Goal: Information Seeking & Learning: Learn about a topic

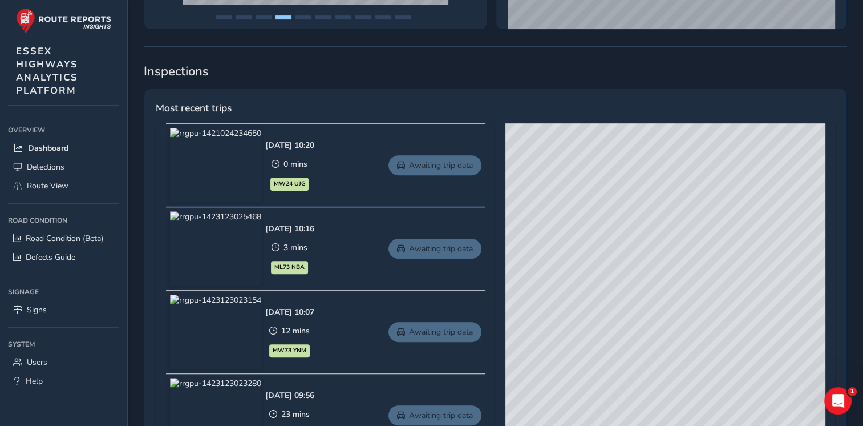
scroll to position [439, 0]
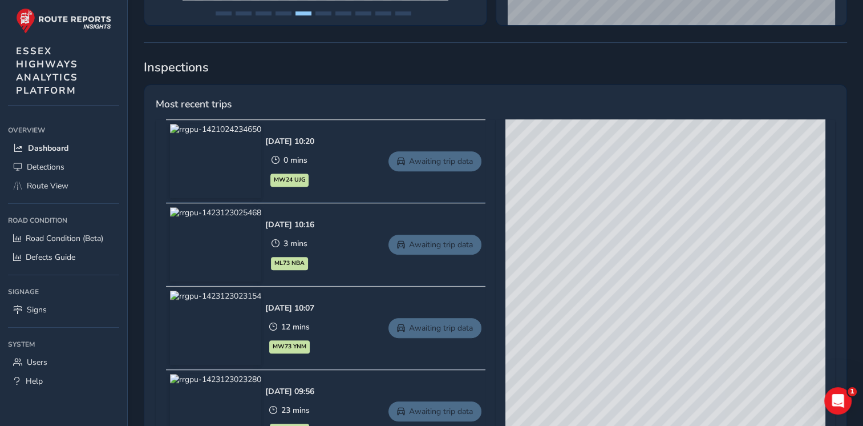
drag, startPoint x: 659, startPoint y: 246, endPoint x: 658, endPoint y: 301, distance: 54.8
click at [658, 301] on div "© Mapbox © OpenStreetMap Improve this map © Maxar" at bounding box center [666, 287] width 320 height 337
drag, startPoint x: 593, startPoint y: 272, endPoint x: 701, endPoint y: 321, distance: 118.7
click at [701, 321] on div "© Mapbox © OpenStreetMap Improve this map © Maxar" at bounding box center [666, 287] width 320 height 337
drag, startPoint x: 591, startPoint y: 276, endPoint x: 694, endPoint y: 296, distance: 105.2
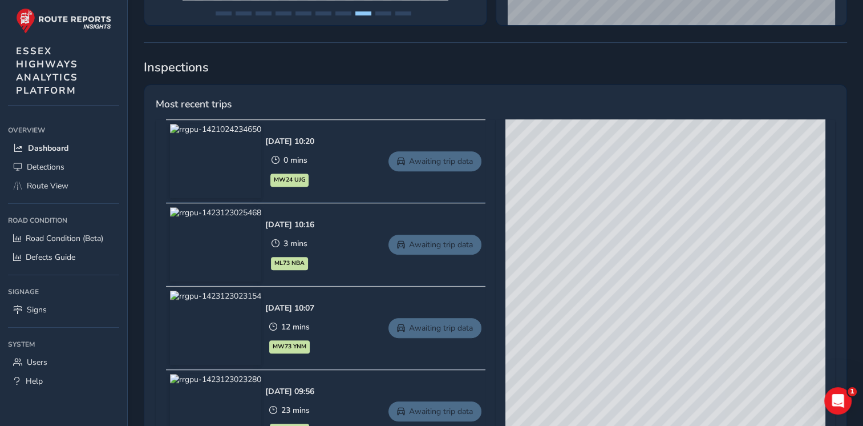
click at [694, 296] on div "© Mapbox © OpenStreetMap Improve this map © Maxar" at bounding box center [666, 287] width 320 height 337
drag, startPoint x: 621, startPoint y: 325, endPoint x: 638, endPoint y: 289, distance: 40.6
click at [638, 289] on div "© Mapbox © OpenStreetMap Improve this map © Maxar" at bounding box center [666, 287] width 320 height 337
drag, startPoint x: 695, startPoint y: 220, endPoint x: 630, endPoint y: 450, distance: 239.5
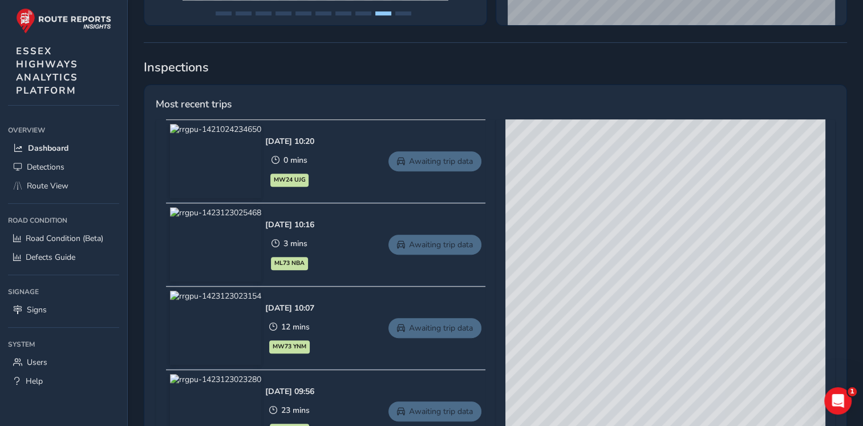
drag, startPoint x: 661, startPoint y: 250, endPoint x: 676, endPoint y: 181, distance: 69.9
click at [676, 181] on div "© Mapbox © OpenStreetMap Improve this map © Maxar" at bounding box center [666, 287] width 320 height 337
drag, startPoint x: 660, startPoint y: 261, endPoint x: 653, endPoint y: 276, distance: 16.9
click at [653, 276] on div "© Mapbox © OpenStreetMap Improve this map © Maxar" at bounding box center [666, 287] width 320 height 337
click at [600, 269] on div "© Mapbox © OpenStreetMap Improve this map © Maxar" at bounding box center [666, 287] width 320 height 337
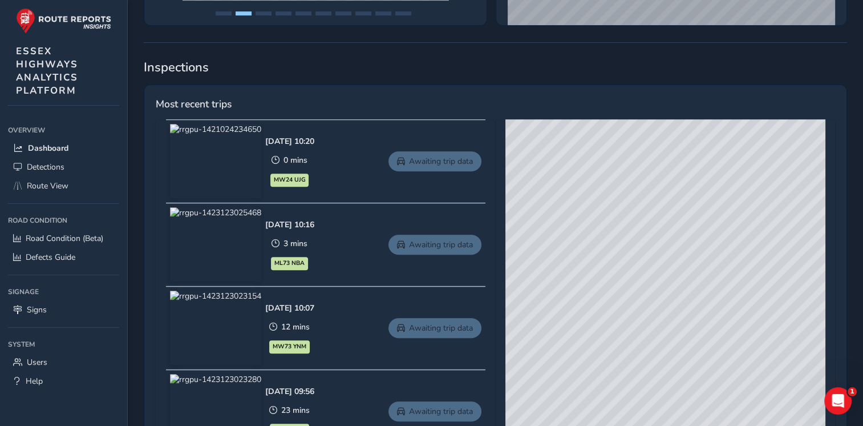
click at [600, 269] on div "© Mapbox © OpenStreetMap Improve this map © Maxar" at bounding box center [666, 287] width 320 height 337
click at [607, 261] on div "© Mapbox © OpenStreetMap Improve this map © Maxar" at bounding box center [666, 287] width 320 height 337
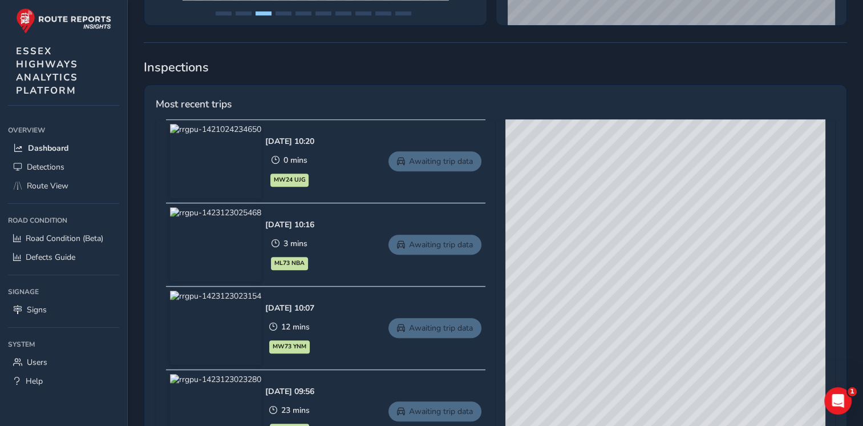
click at [607, 261] on div "© Mapbox © OpenStreetMap Improve this map © Maxar" at bounding box center [666, 287] width 320 height 337
click at [590, 238] on div "© Mapbox © OpenStreetMap Improve this map © Maxar" at bounding box center [666, 287] width 320 height 337
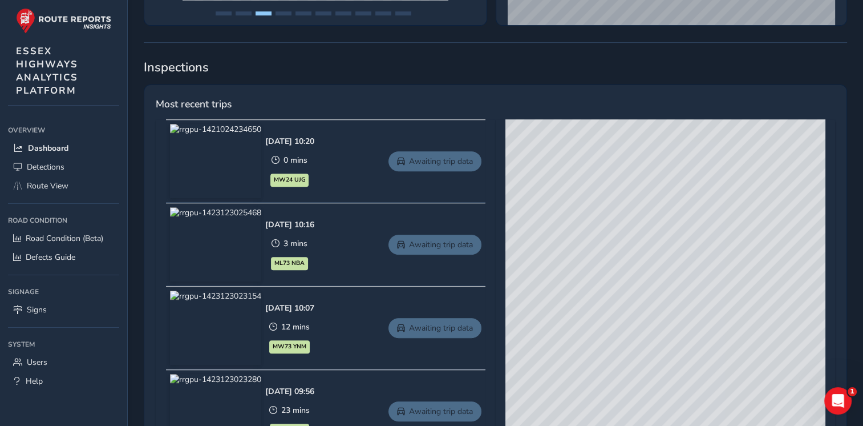
click at [590, 238] on div "© Mapbox © OpenStreetMap Improve this map © Maxar" at bounding box center [666, 287] width 320 height 337
drag, startPoint x: 576, startPoint y: 229, endPoint x: 572, endPoint y: 181, distance: 48.7
click at [572, 181] on div "© Mapbox © OpenStreetMap Improve this map © Maxar" at bounding box center [666, 287] width 320 height 337
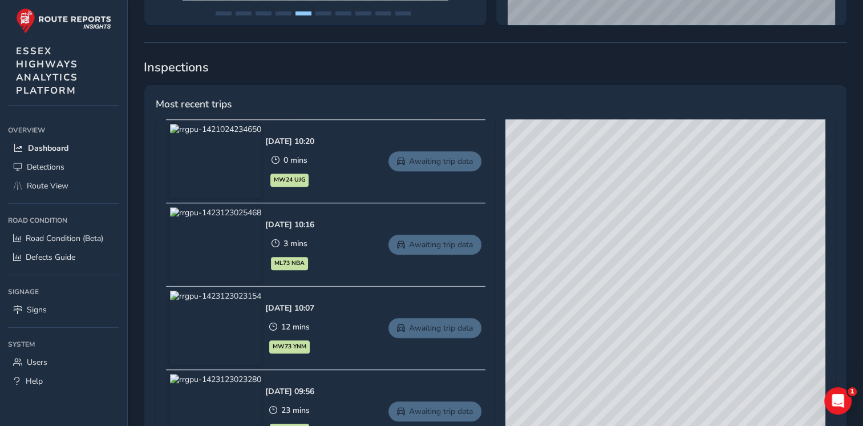
click at [605, 209] on div "© Mapbox © OpenStreetMap Improve this map © Maxar" at bounding box center [666, 287] width 320 height 337
click at [48, 184] on span "Route View" at bounding box center [48, 185] width 42 height 11
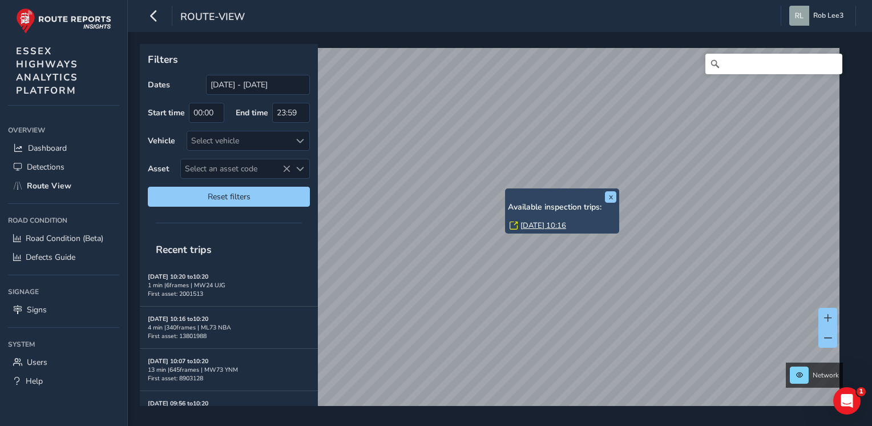
click at [506, 190] on div "x Available inspection trips: [DATE] 10:16" at bounding box center [562, 210] width 114 height 45
click at [532, 224] on link "[DATE] 10:16" at bounding box center [543, 225] width 46 height 10
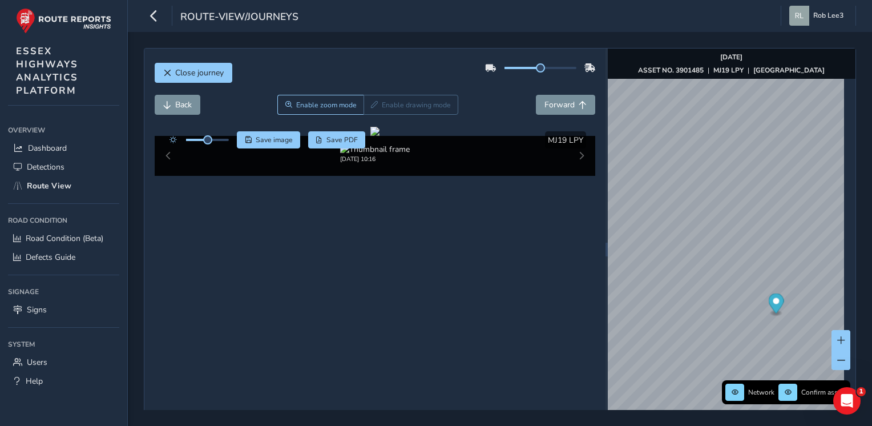
click at [573, 176] on div "[DATE] 10:16" at bounding box center [375, 156] width 441 height 40
click at [567, 176] on div "[DATE] 10:16" at bounding box center [375, 156] width 441 height 40
click at [575, 176] on div "[DATE] 10:16" at bounding box center [375, 156] width 441 height 40
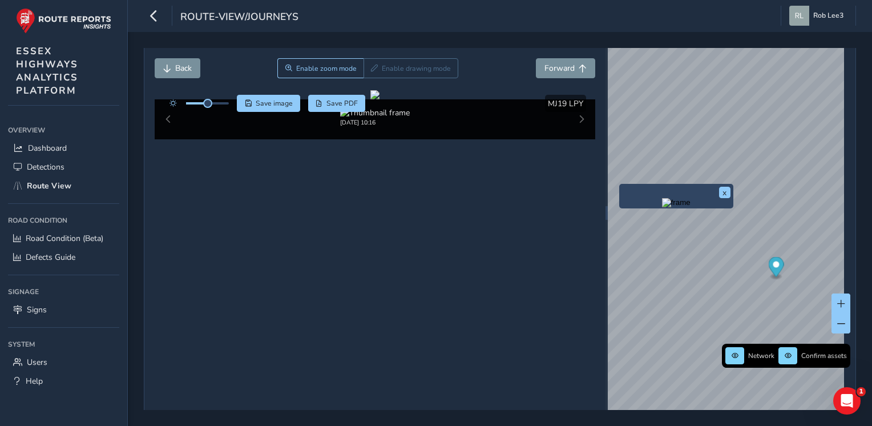
scroll to position [40, 0]
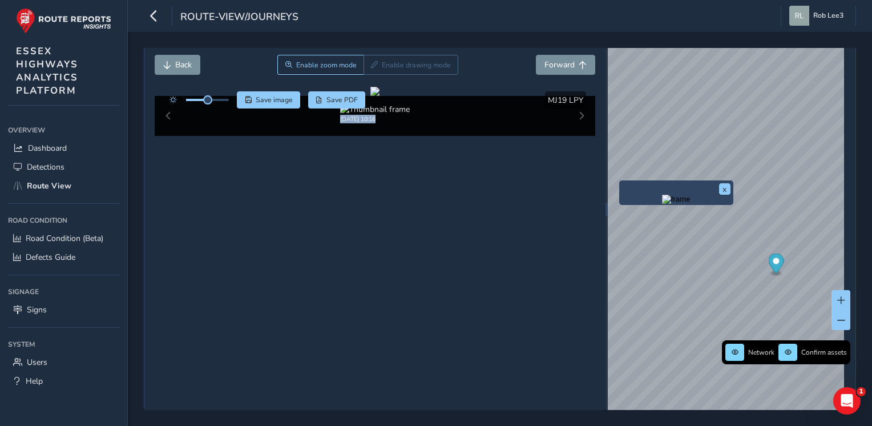
drag, startPoint x: 575, startPoint y: 366, endPoint x: 251, endPoint y: 386, distance: 324.1
click at [251, 136] on div "[DATE] 10:16" at bounding box center [375, 116] width 441 height 40
drag, startPoint x: 251, startPoint y: 386, endPoint x: 167, endPoint y: 366, distance: 86.8
click at [167, 136] on div "[DATE] 10:16" at bounding box center [375, 116] width 441 height 40
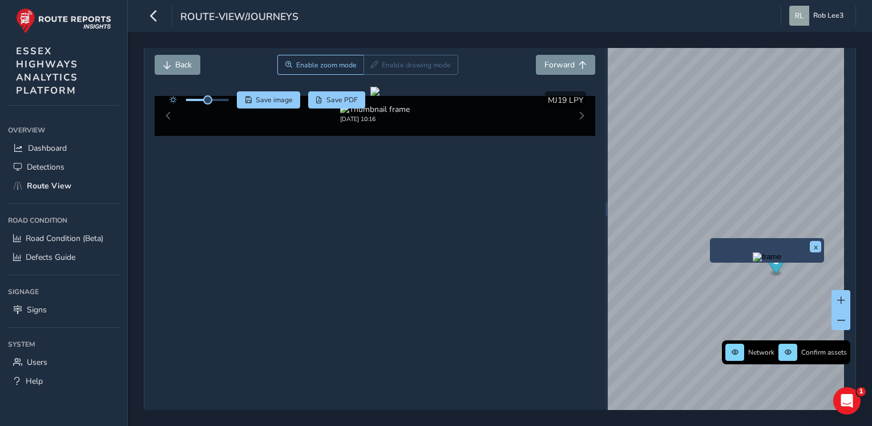
click at [710, 241] on div "x" at bounding box center [767, 250] width 114 height 25
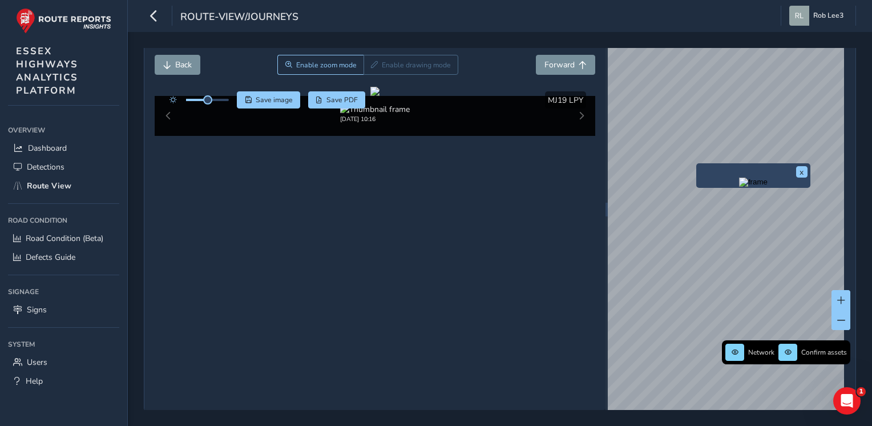
click at [698, 164] on div "x" at bounding box center [753, 175] width 114 height 25
click at [739, 187] on img "Preview frame" at bounding box center [753, 181] width 29 height 9
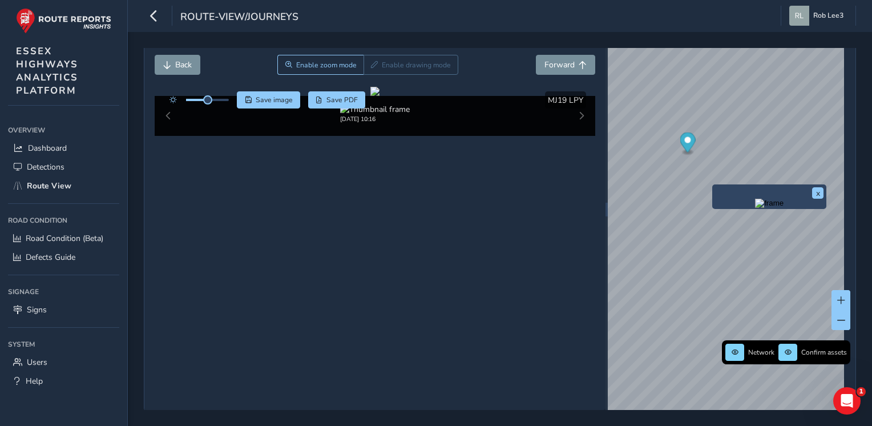
click at [712, 186] on div "x" at bounding box center [769, 196] width 114 height 25
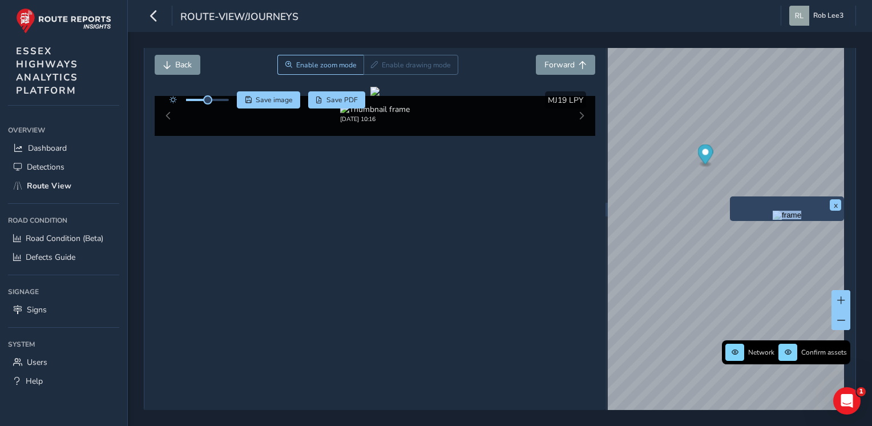
click at [730, 200] on div "x" at bounding box center [787, 208] width 114 height 25
click at [838, 202] on button "x" at bounding box center [835, 204] width 11 height 11
click at [730, 198] on div "x" at bounding box center [787, 208] width 114 height 25
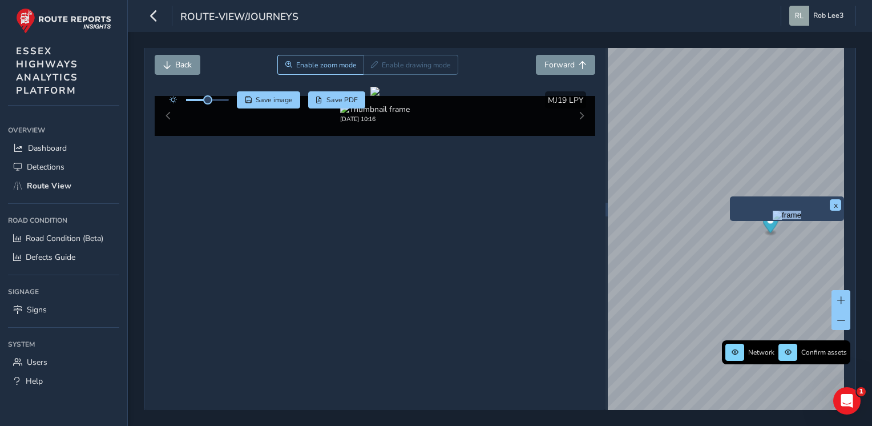
click at [730, 198] on div "x" at bounding box center [787, 208] width 114 height 25
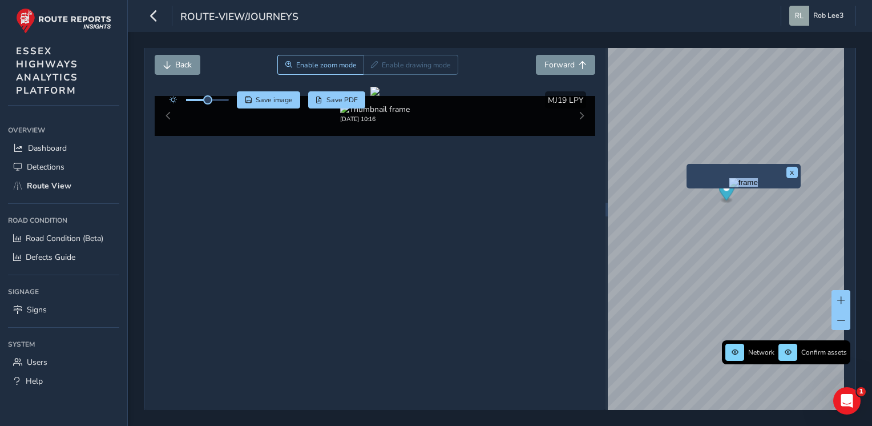
click at [694, 177] on div "x" at bounding box center [743, 176] width 108 height 19
click at [729, 187] on img "Preview frame" at bounding box center [743, 182] width 29 height 9
click at [561, 65] on span "Forward" at bounding box center [559, 64] width 30 height 11
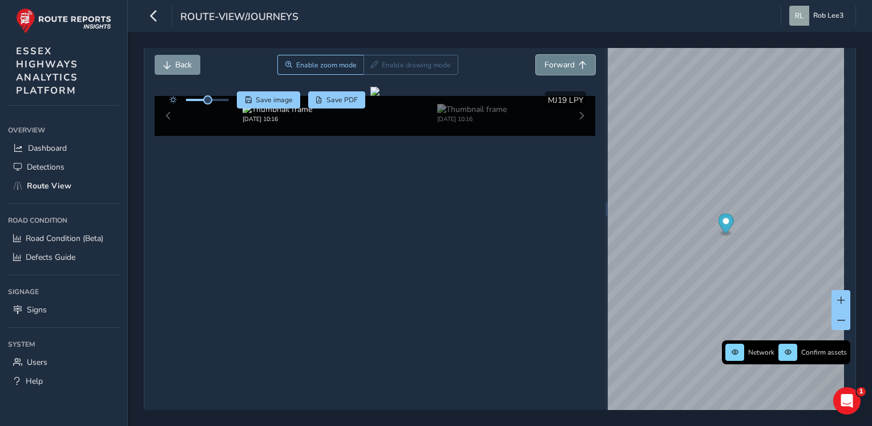
click at [561, 65] on span "Forward" at bounding box center [559, 64] width 30 height 11
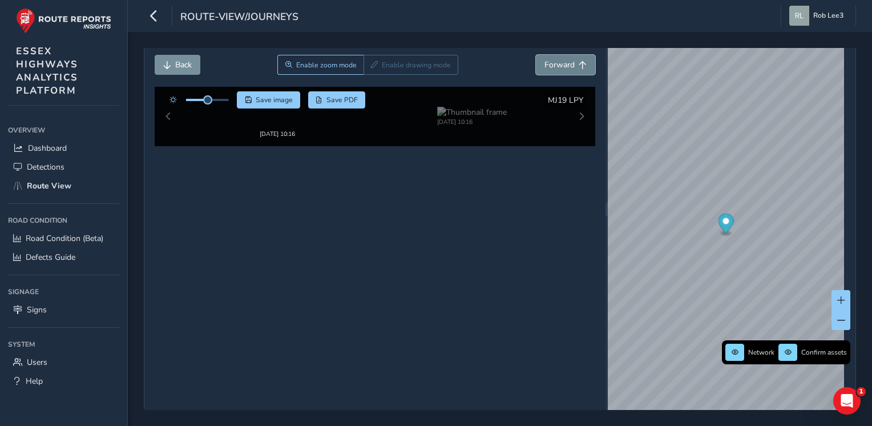
click at [561, 65] on span "Forward" at bounding box center [559, 64] width 30 height 11
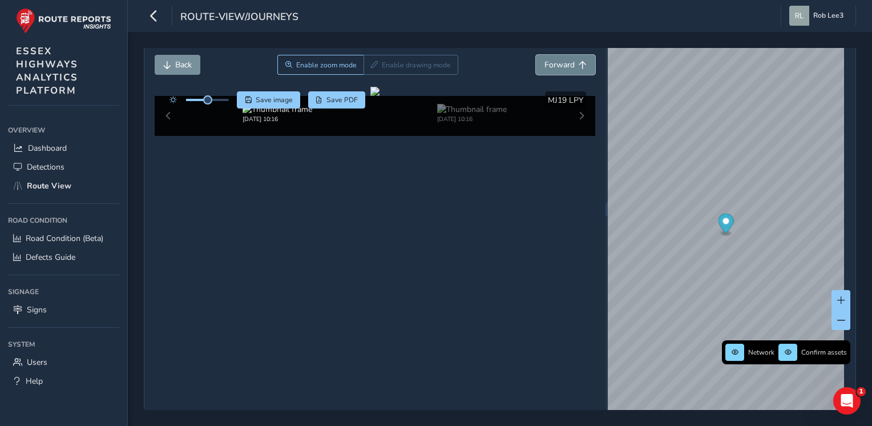
click at [561, 65] on span "Forward" at bounding box center [559, 64] width 30 height 11
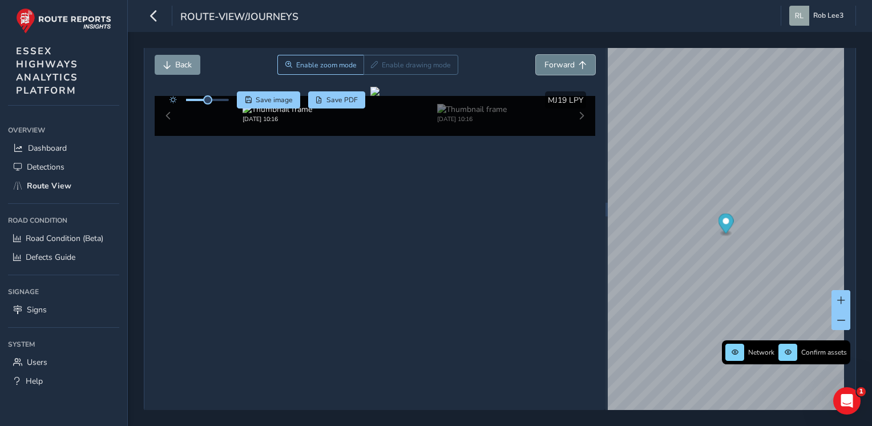
click at [561, 65] on span "Forward" at bounding box center [559, 64] width 30 height 11
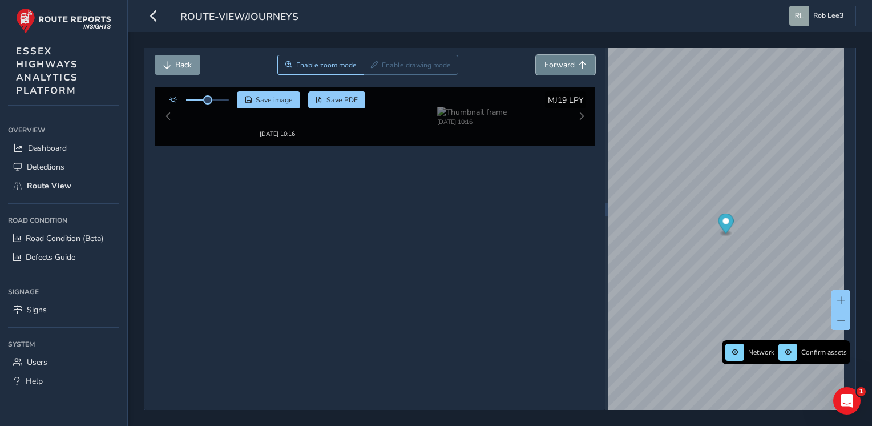
click at [561, 65] on span "Forward" at bounding box center [559, 64] width 30 height 11
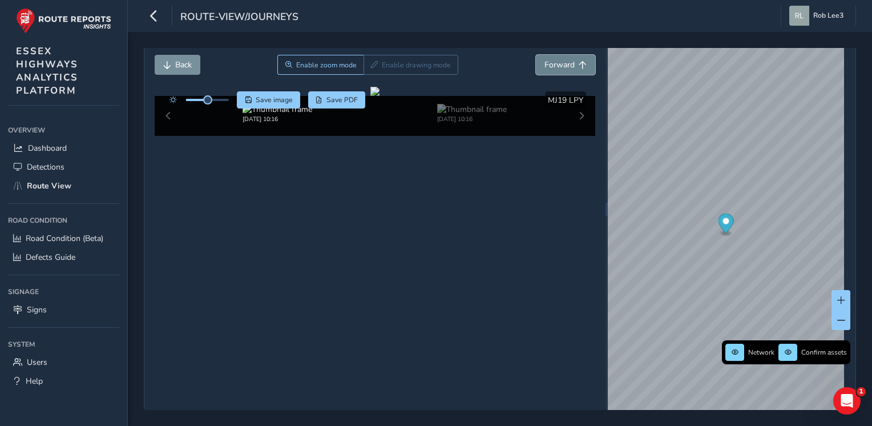
click at [561, 65] on span "Forward" at bounding box center [559, 64] width 30 height 11
click at [176, 55] on button "Back" at bounding box center [178, 65] width 46 height 20
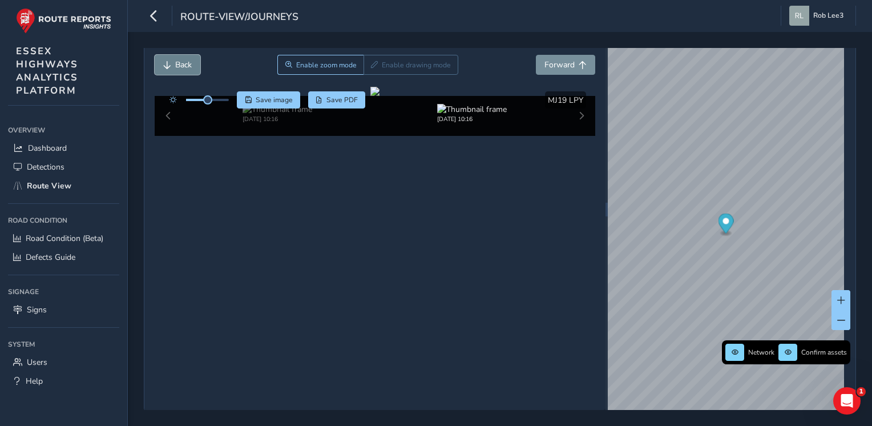
click at [176, 55] on button "Back" at bounding box center [178, 65] width 46 height 20
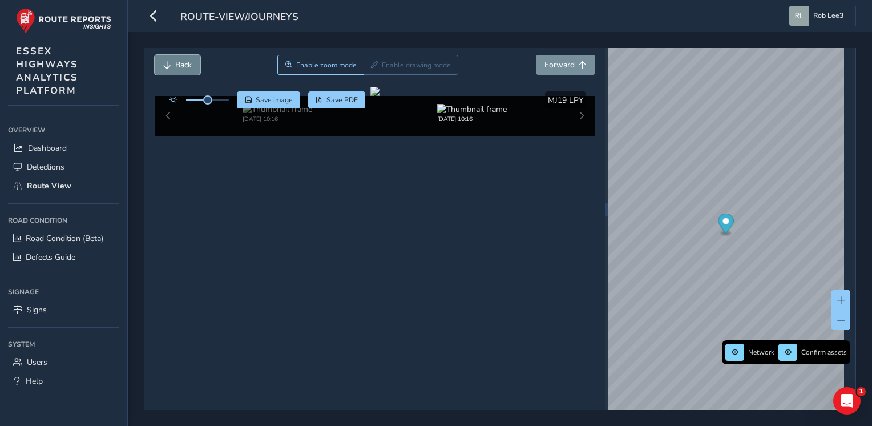
click at [176, 55] on button "Back" at bounding box center [178, 65] width 46 height 20
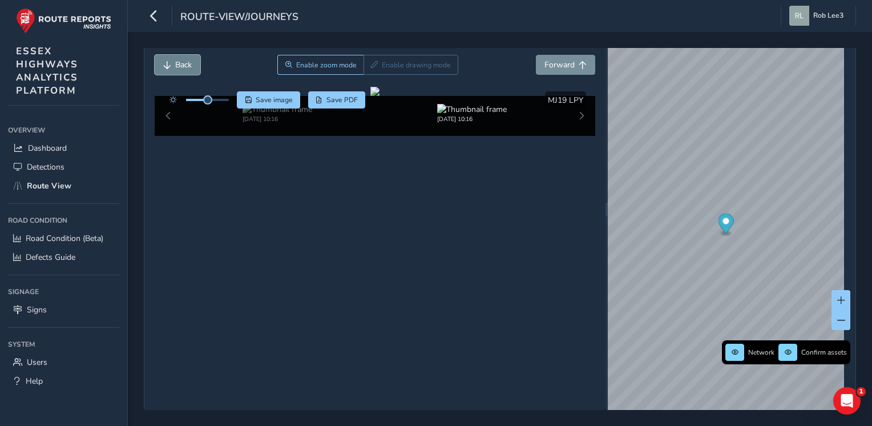
click at [176, 55] on button "Back" at bounding box center [178, 65] width 46 height 20
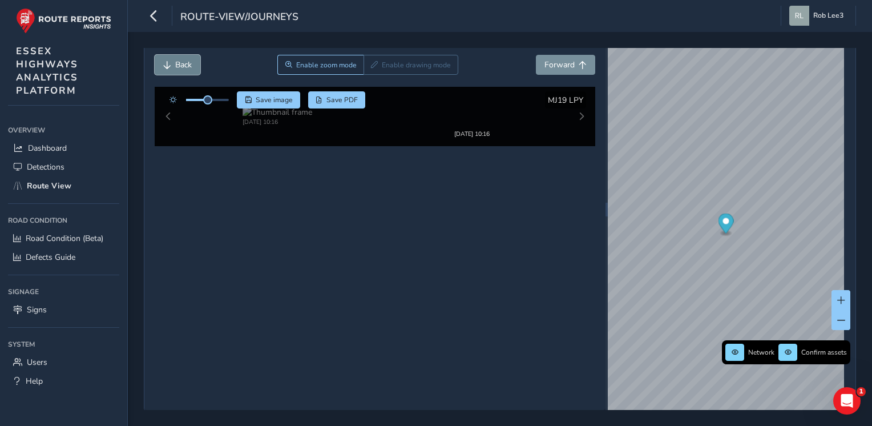
click at [176, 55] on button "Back" at bounding box center [178, 65] width 46 height 20
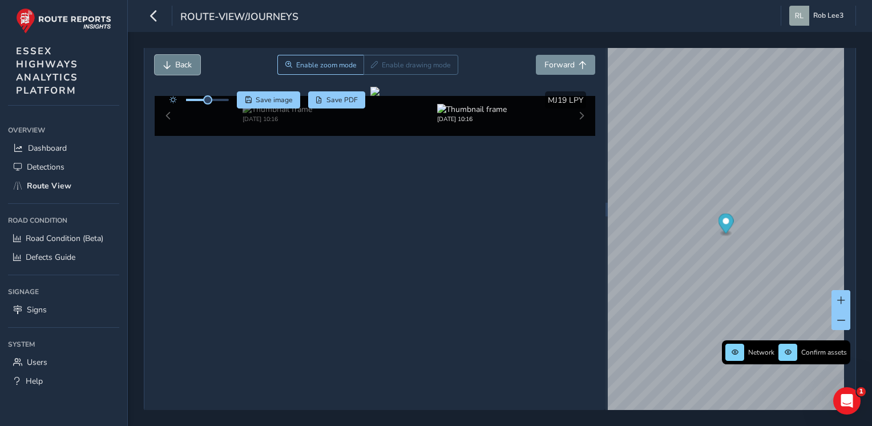
click at [176, 55] on button "Back" at bounding box center [178, 65] width 46 height 20
click at [570, 58] on button "Forward" at bounding box center [565, 65] width 59 height 20
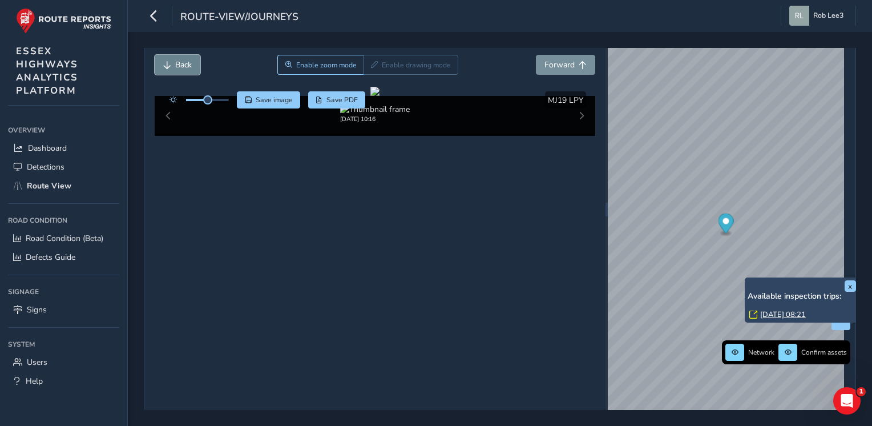
click at [187, 56] on button "Back" at bounding box center [178, 65] width 46 height 20
click at [182, 58] on button "Back" at bounding box center [178, 65] width 46 height 20
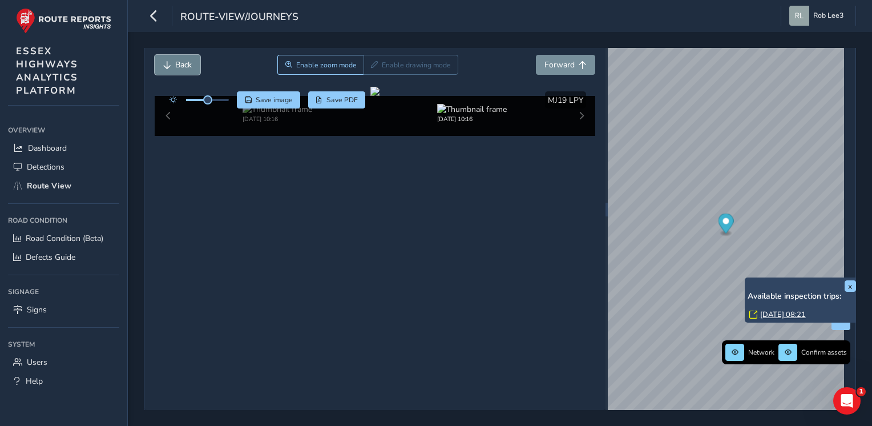
click at [182, 58] on button "Back" at bounding box center [178, 65] width 46 height 20
click at [563, 60] on span "Forward" at bounding box center [559, 64] width 30 height 11
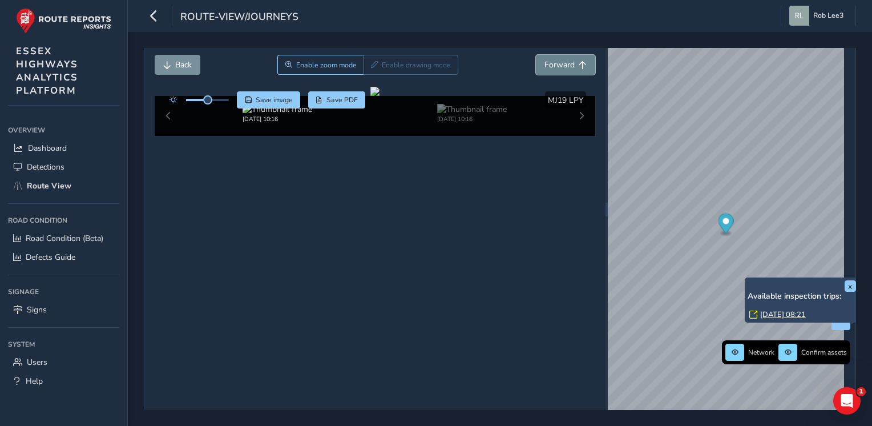
click at [563, 60] on span "Forward" at bounding box center [559, 64] width 30 height 11
click at [565, 59] on span "Forward" at bounding box center [559, 64] width 30 height 11
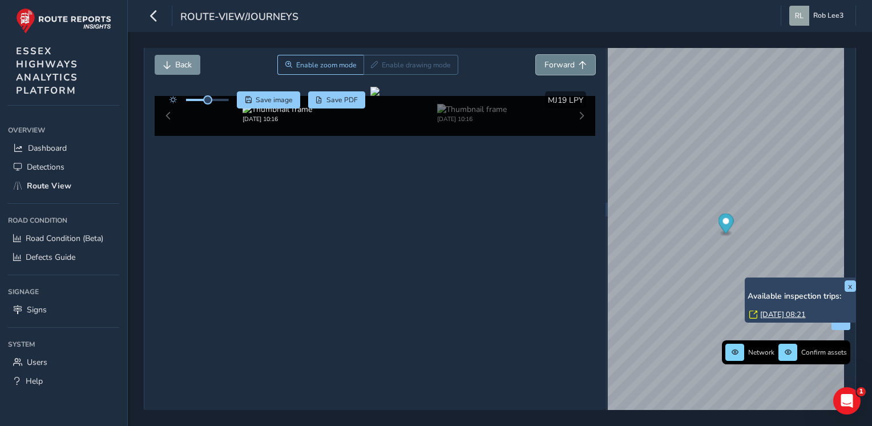
click at [565, 59] on span "Forward" at bounding box center [559, 64] width 30 height 11
click at [398, 65] on div "Enable zoom mode Enable drawing mode" at bounding box center [367, 65] width 181 height 20
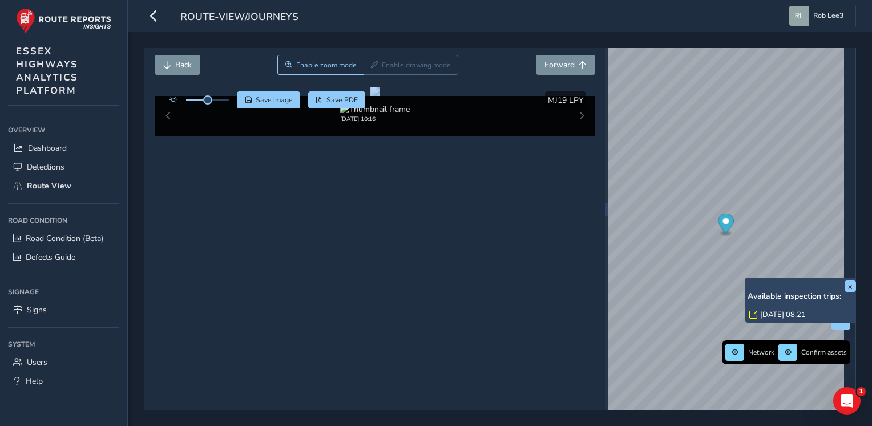
click at [398, 65] on div "Enable zoom mode Enable drawing mode" at bounding box center [367, 65] width 181 height 20
drag, startPoint x: 512, startPoint y: 261, endPoint x: 437, endPoint y: 223, distance: 84.5
click at [379, 96] on div at bounding box center [374, 91] width 9 height 9
drag, startPoint x: 468, startPoint y: 175, endPoint x: 452, endPoint y: 207, distance: 36.0
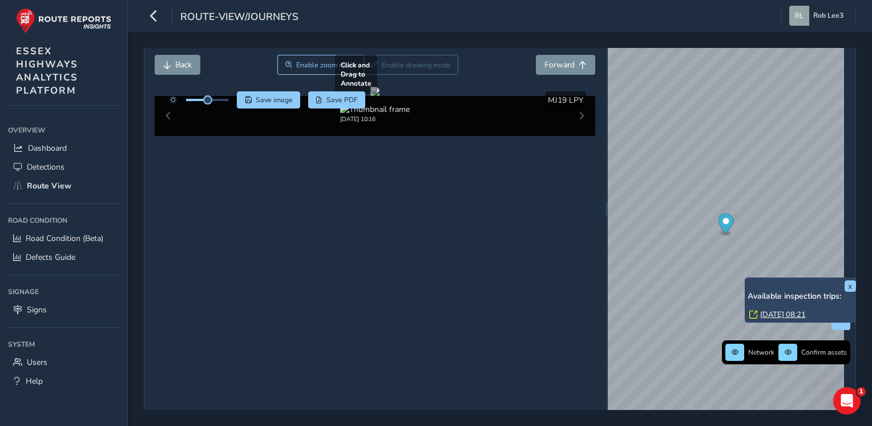
click at [379, 96] on div at bounding box center [374, 91] width 9 height 9
click at [418, 65] on div "Enable zoom mode Enable drawing mode" at bounding box center [367, 65] width 181 height 20
click at [379, 96] on div at bounding box center [374, 91] width 9 height 9
